Goal: Find specific page/section: Find specific page/section

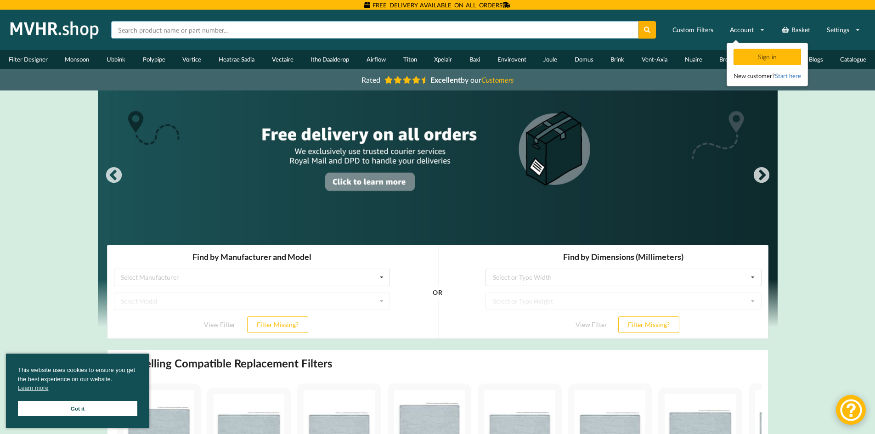
click at [152, 32] on input "text" at bounding box center [374, 29] width 527 height 17
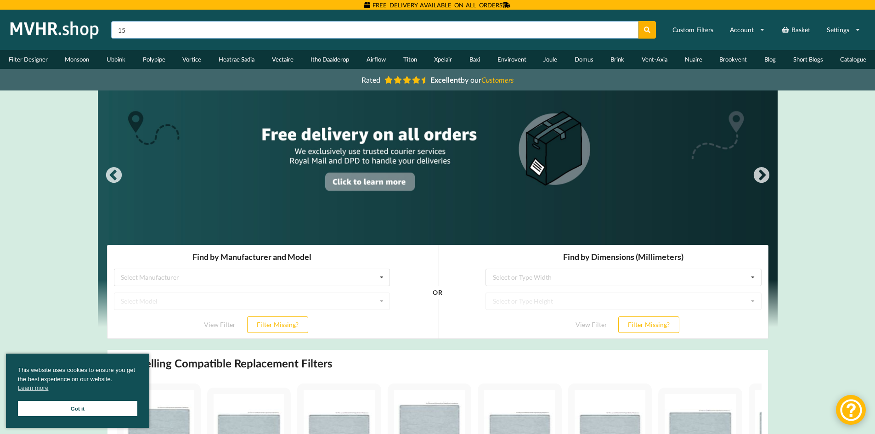
type input "1"
paste input "[PERSON_NAME] Comfo Air 155WME"
type input "[PERSON_NAME] Comfo Air 155WME"
click at [638, 21] on button at bounding box center [647, 29] width 18 height 17
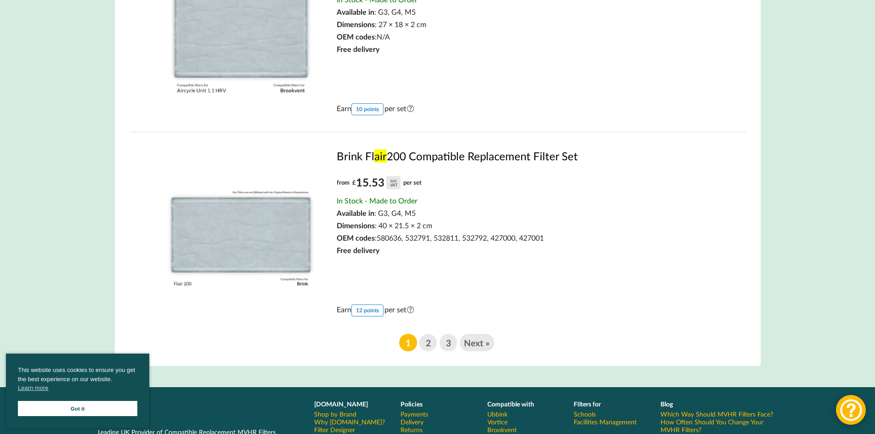
scroll to position [1964, 0]
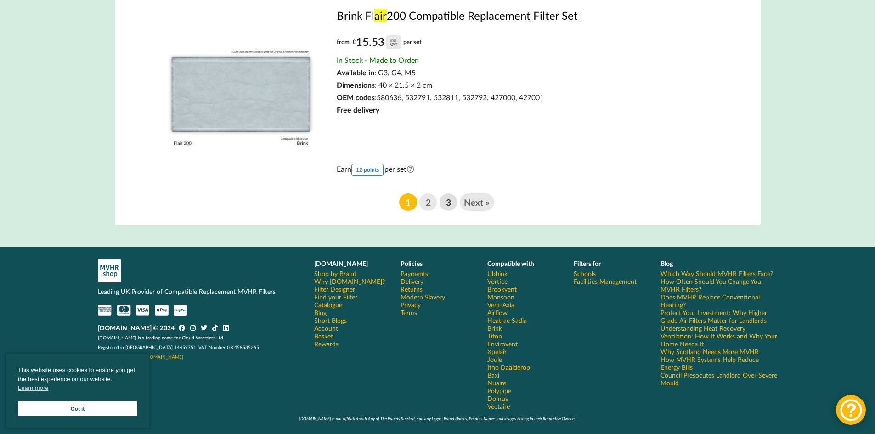
click at [447, 202] on link "3" at bounding box center [447, 201] width 17 height 17
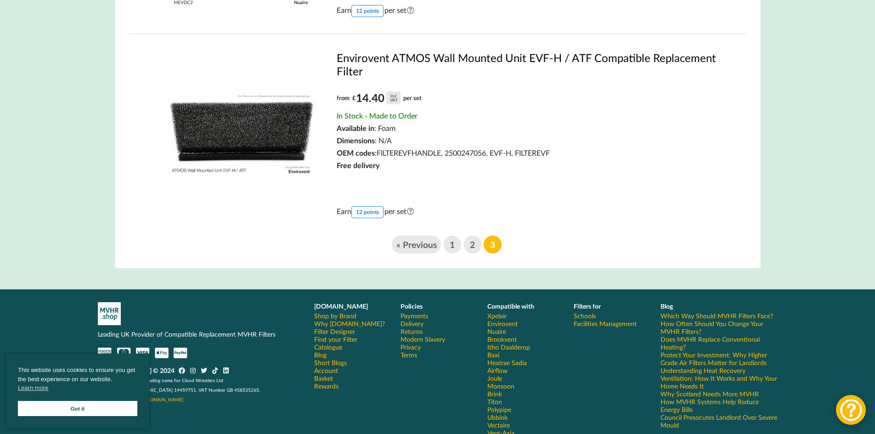
scroll to position [555, 0]
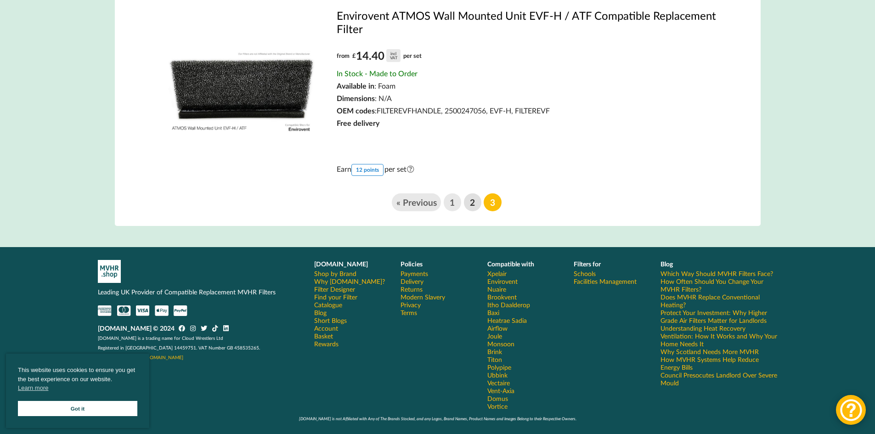
click at [467, 197] on link "2" at bounding box center [472, 201] width 17 height 17
